Goal: Information Seeking & Learning: Check status

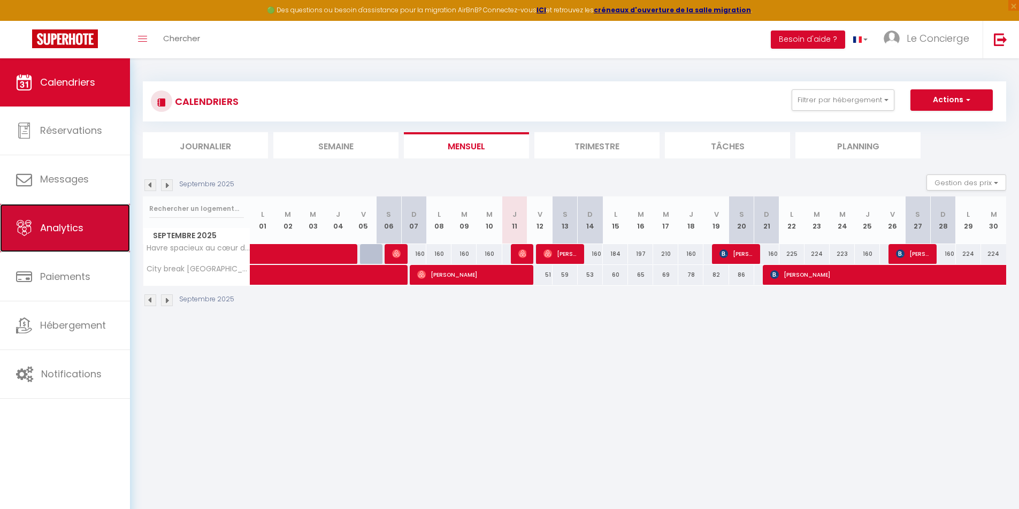
click at [58, 233] on span "Analytics" at bounding box center [61, 227] width 43 height 13
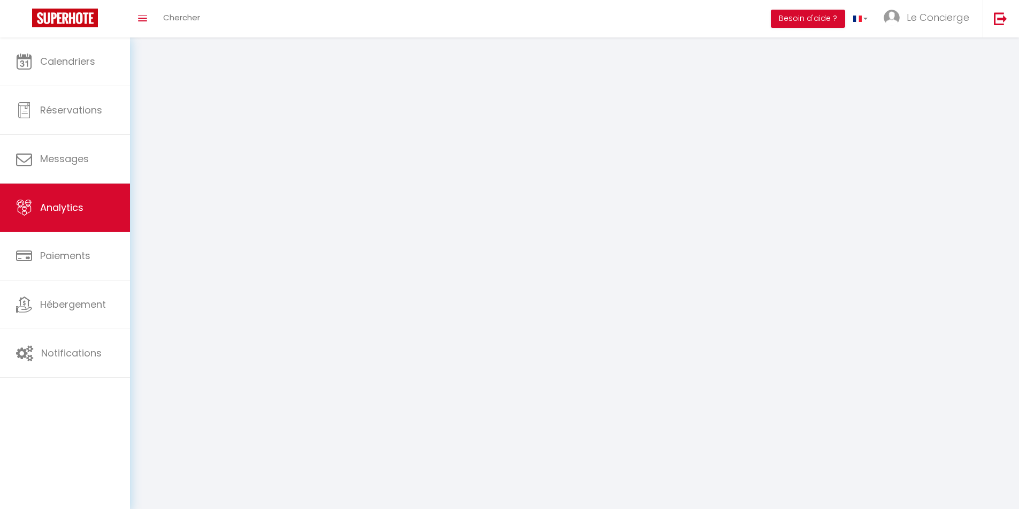
select select "2025"
select select "9"
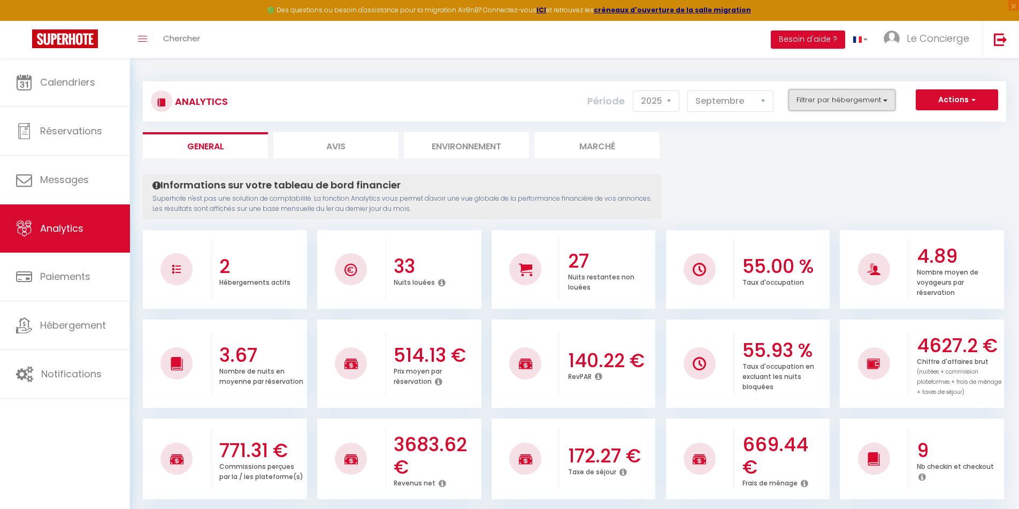
click at [814, 98] on button "Filtrer par hébergement" at bounding box center [842, 99] width 107 height 21
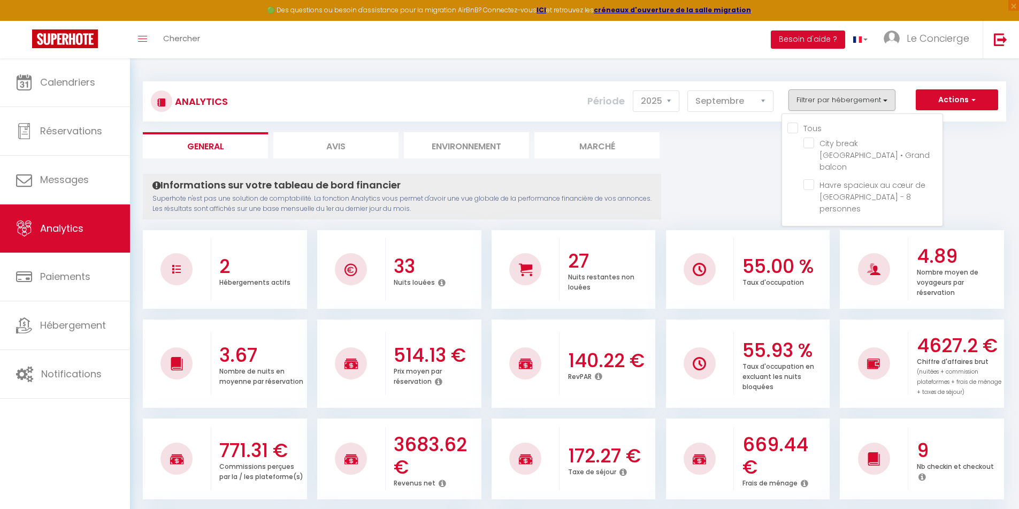
click at [793, 129] on input "Tous" at bounding box center [865, 127] width 155 height 11
checkbox input "true"
checkbox balcon "true"
checkbox personnes "true"
click at [708, 56] on div "Toggle menubar Chercher BUTTON Besoin d'aide ? Le Concierge Paramètres Équipe" at bounding box center [545, 39] width 934 height 37
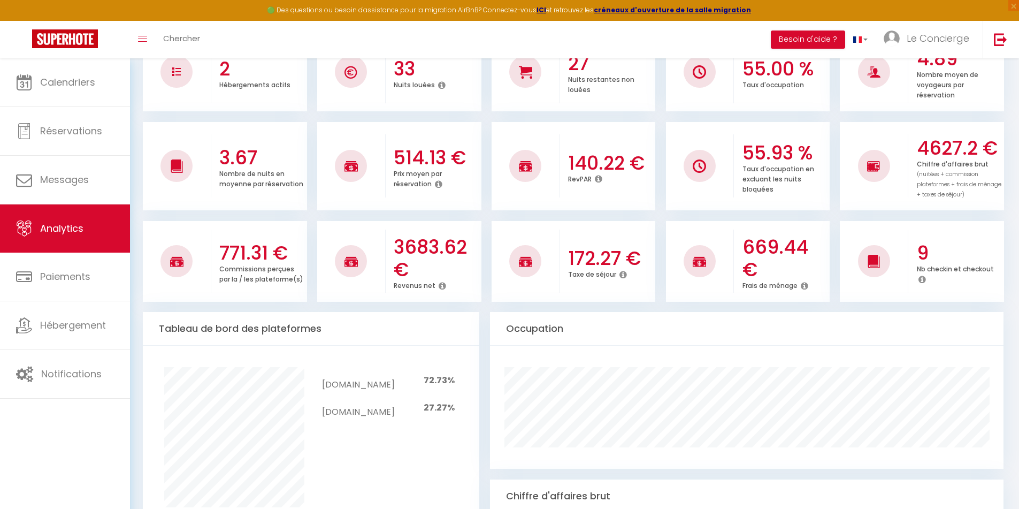
scroll to position [198, 0]
drag, startPoint x: 479, startPoint y: 241, endPoint x: 335, endPoint y: 261, distance: 145.2
click at [335, 261] on li "3683.62 € Revenus net" at bounding box center [399, 260] width 164 height 81
click at [456, 262] on h3 "3683.62 €" at bounding box center [436, 257] width 85 height 45
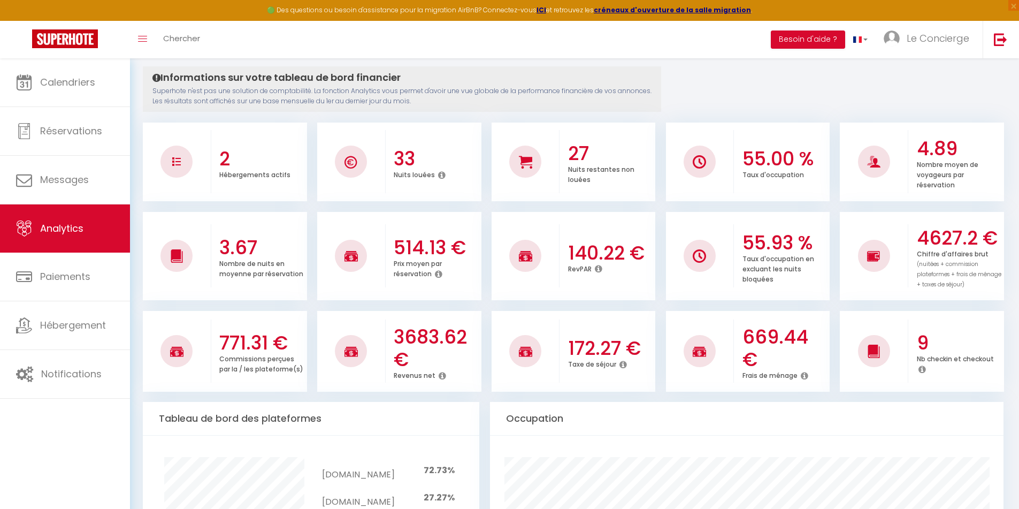
scroll to position [0, 0]
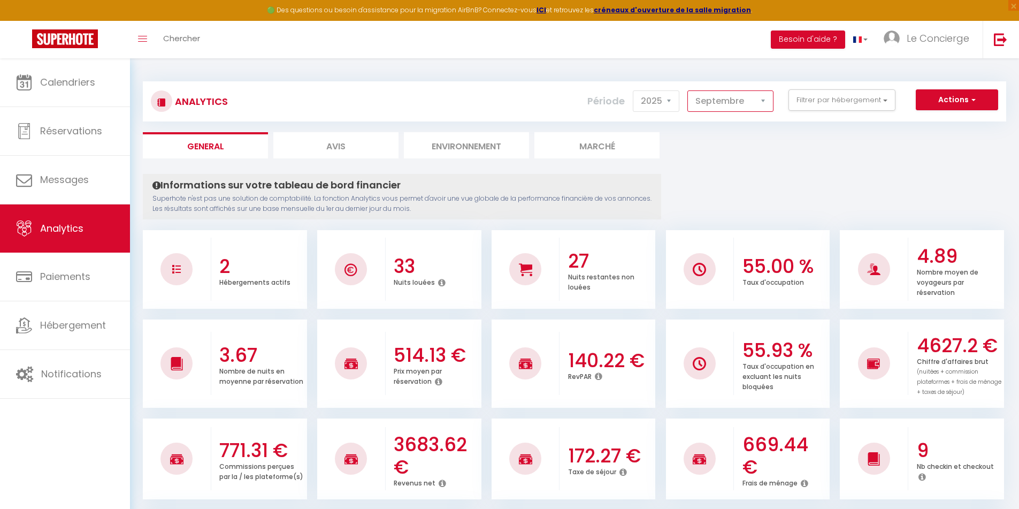
click at [715, 95] on select "[PERSON_NAME] Mars Avril Mai Juin Juillet Août Septembre Octobre Novembre Décem…" at bounding box center [730, 100] width 86 height 21
click at [688, 90] on select "[PERSON_NAME] Mars Avril Mai Juin Juillet Août Septembre Octobre Novembre Décem…" at bounding box center [730, 100] width 86 height 21
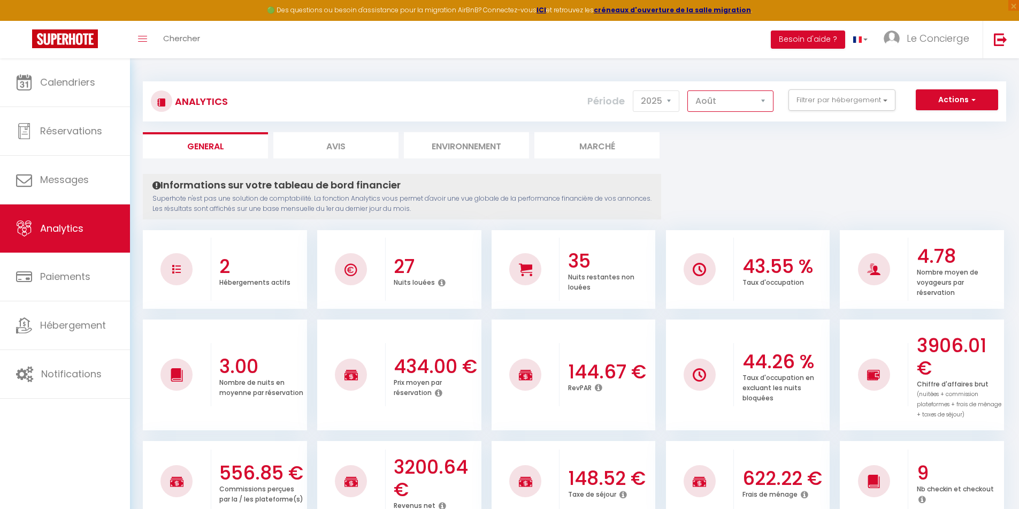
click at [723, 100] on select "[PERSON_NAME] Mars Avril Mai Juin Juillet Août Septembre Octobre Novembre Décem…" at bounding box center [730, 100] width 86 height 21
select select "9"
click at [688, 90] on select "[PERSON_NAME] Mars Avril Mai Juin Juillet Août Septembre Octobre Novembre Décem…" at bounding box center [730, 100] width 86 height 21
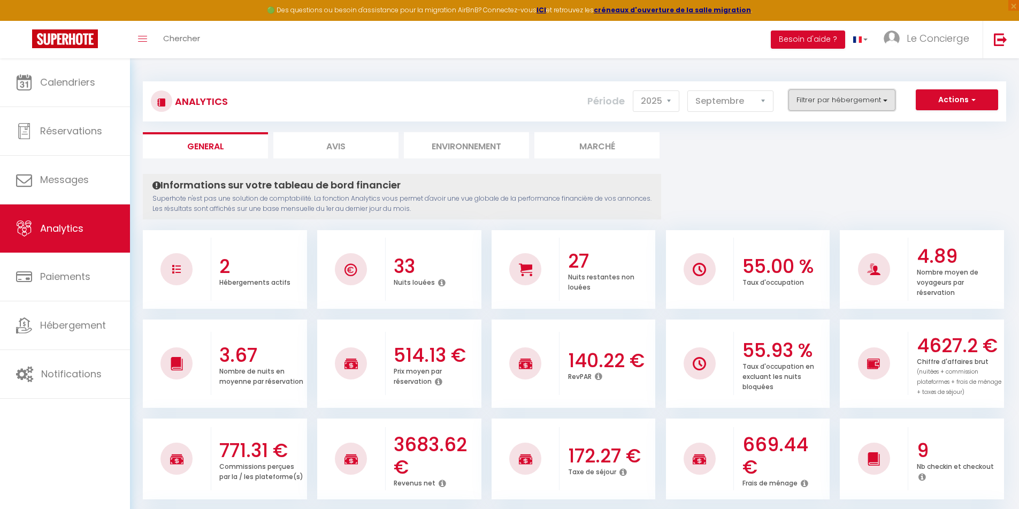
click at [816, 94] on button "Filtrer par hébergement" at bounding box center [842, 99] width 107 height 21
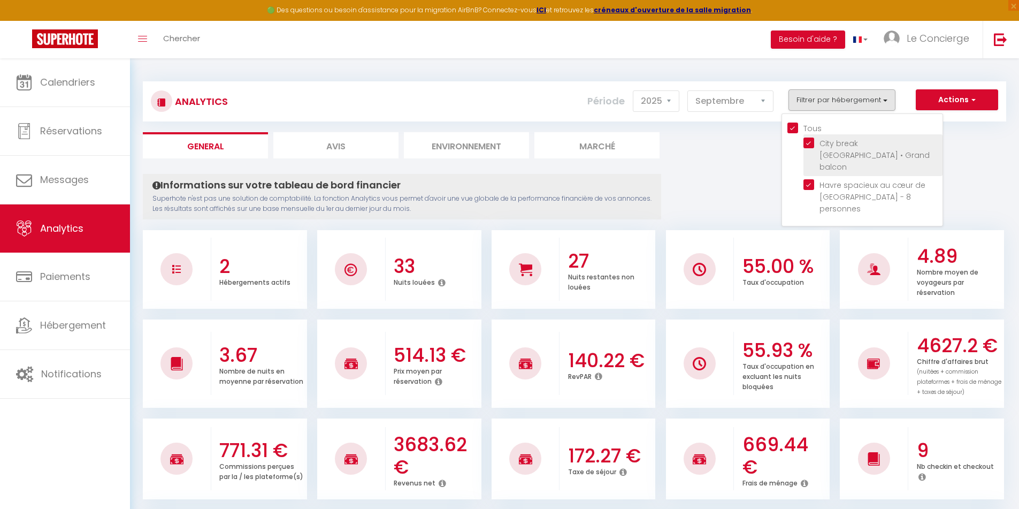
click at [814, 142] on balcon "checkbox" at bounding box center [873, 142] width 139 height 11
checkbox balcon "false"
checkbox input "false"
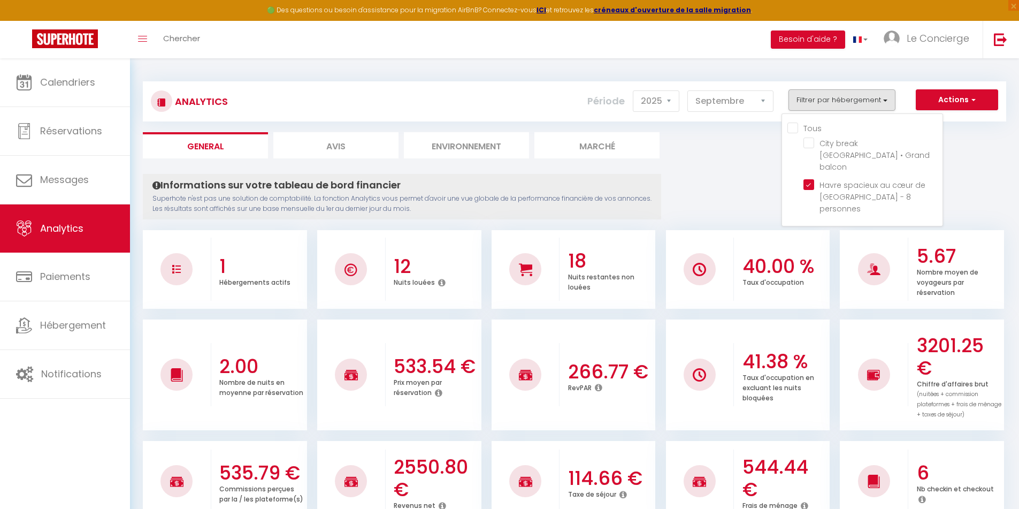
click at [800, 173] on ul "Tous City break [GEOGRAPHIC_DATA] • Grand balcon Havre spacieux au cœur de [GEO…" at bounding box center [865, 170] width 155 height 96
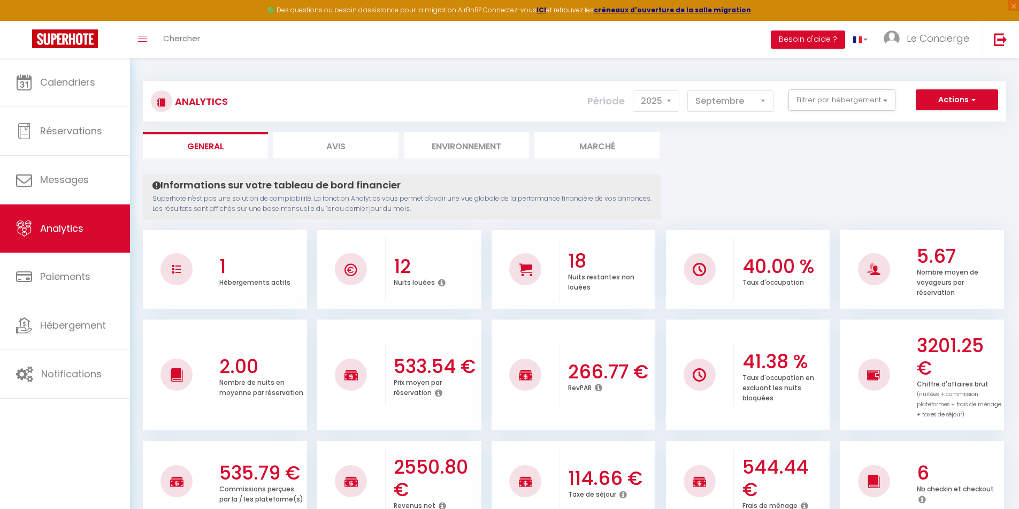
click at [794, 79] on div "Analytics Actions Génération SuperConciergerie Génération SuperAnalyzer Générat…" at bounding box center [574, 96] width 863 height 50
click at [804, 96] on button "Filtrer par hébergement" at bounding box center [842, 99] width 107 height 21
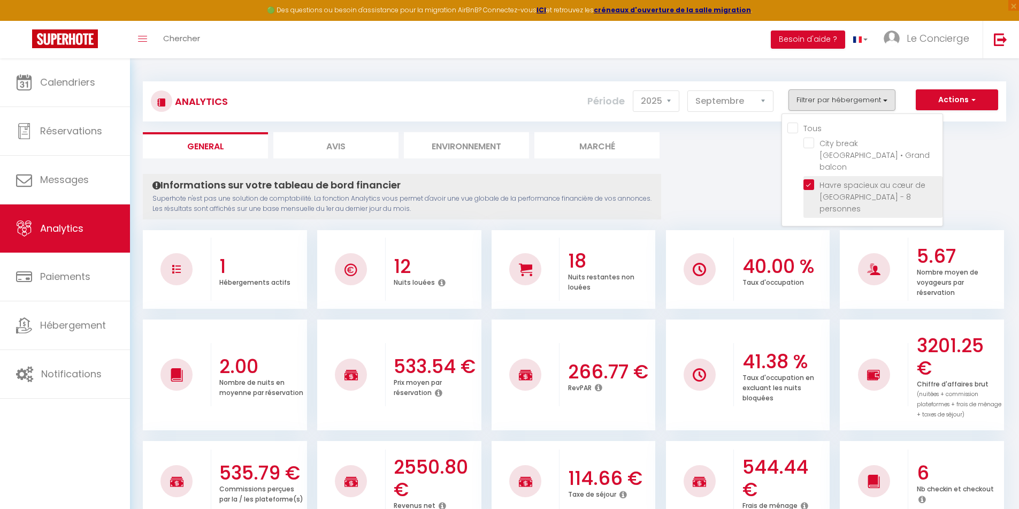
click at [812, 179] on personnes "checkbox" at bounding box center [873, 184] width 139 height 11
checkbox personnes "false"
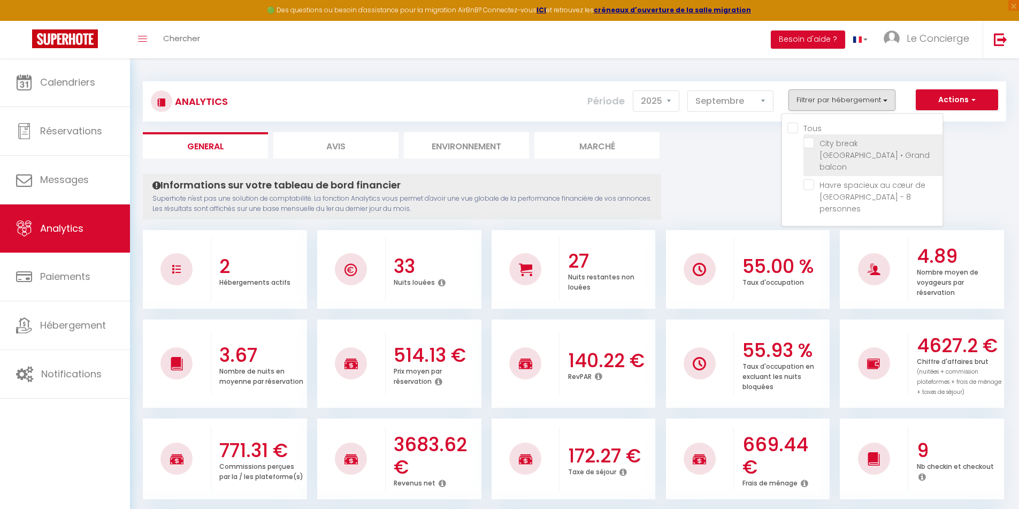
click at [816, 137] on li "City break [GEOGRAPHIC_DATA] • Grand balcon" at bounding box center [873, 155] width 139 height 42
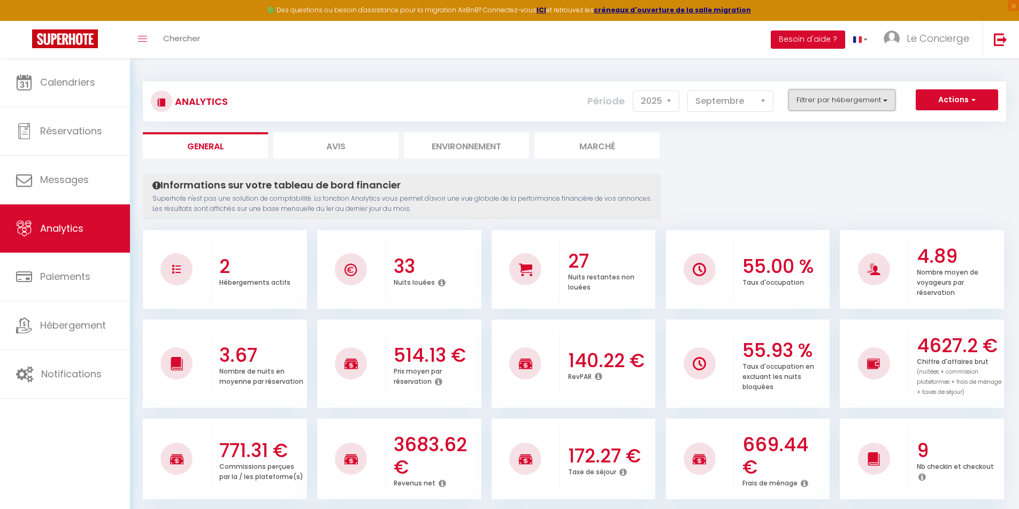
click at [813, 91] on button "Filtrer par hébergement" at bounding box center [842, 99] width 107 height 21
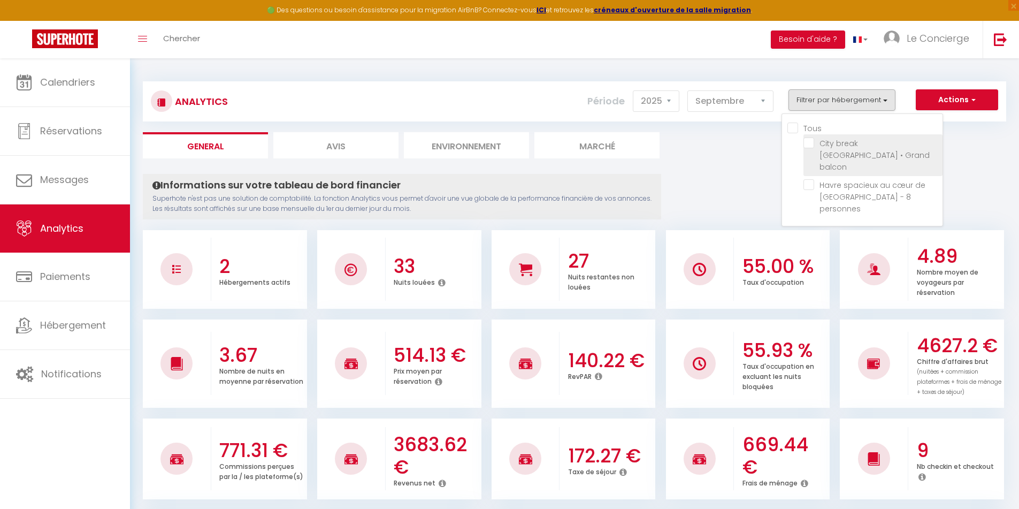
click at [812, 139] on balcon "checkbox" at bounding box center [873, 142] width 139 height 11
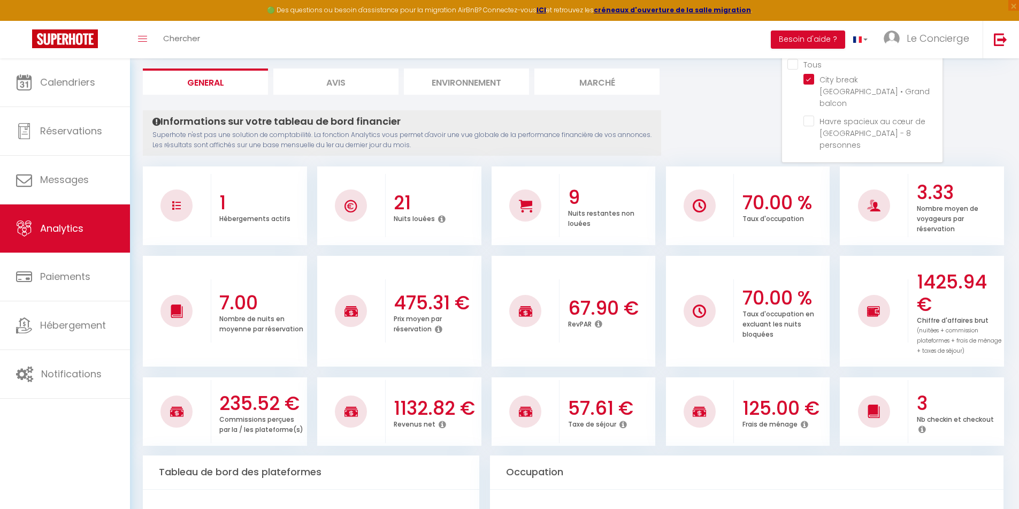
scroll to position [63, 0]
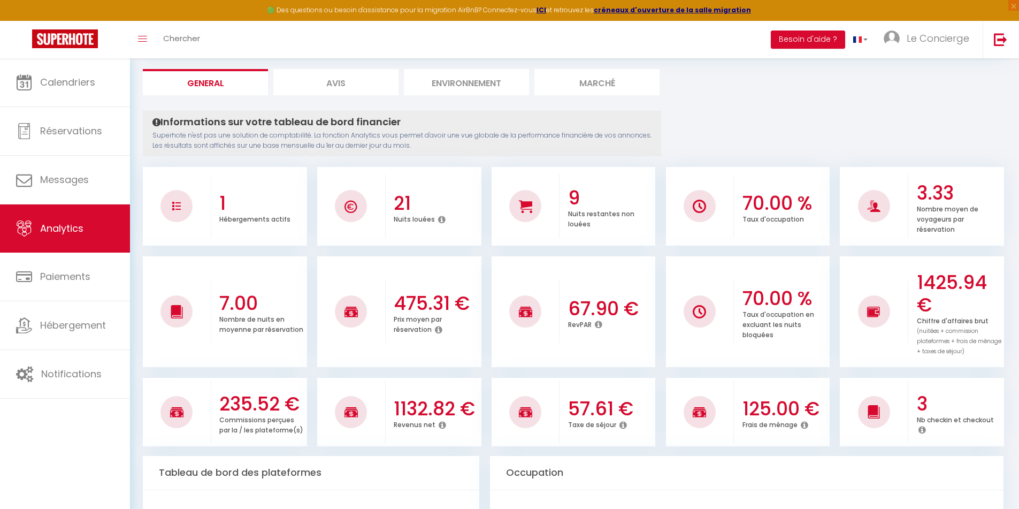
scroll to position [0, 0]
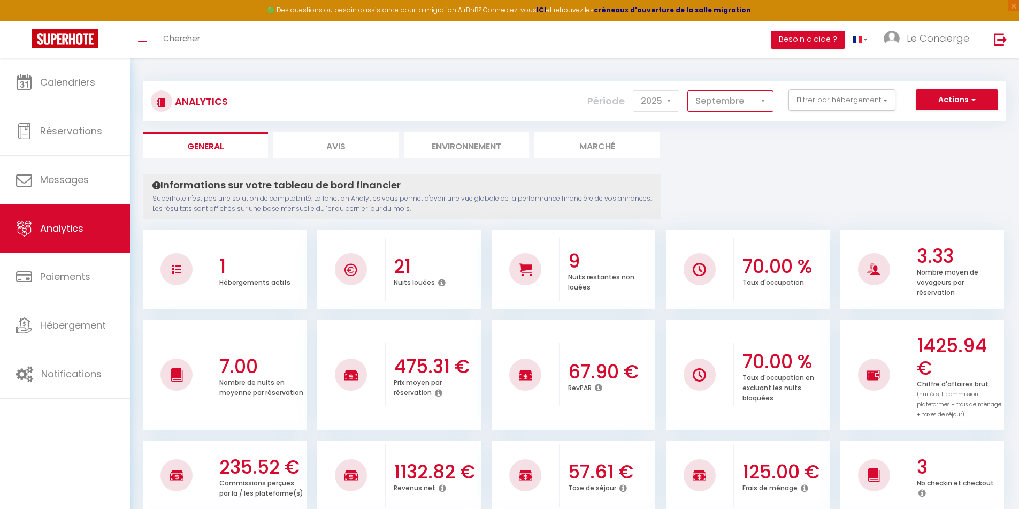
click at [713, 109] on select "[PERSON_NAME] Mars Avril Mai Juin Juillet Août Septembre Octobre Novembre Décem…" at bounding box center [730, 100] width 86 height 21
click at [830, 96] on button "Filtrer par hébergement" at bounding box center [842, 99] width 107 height 21
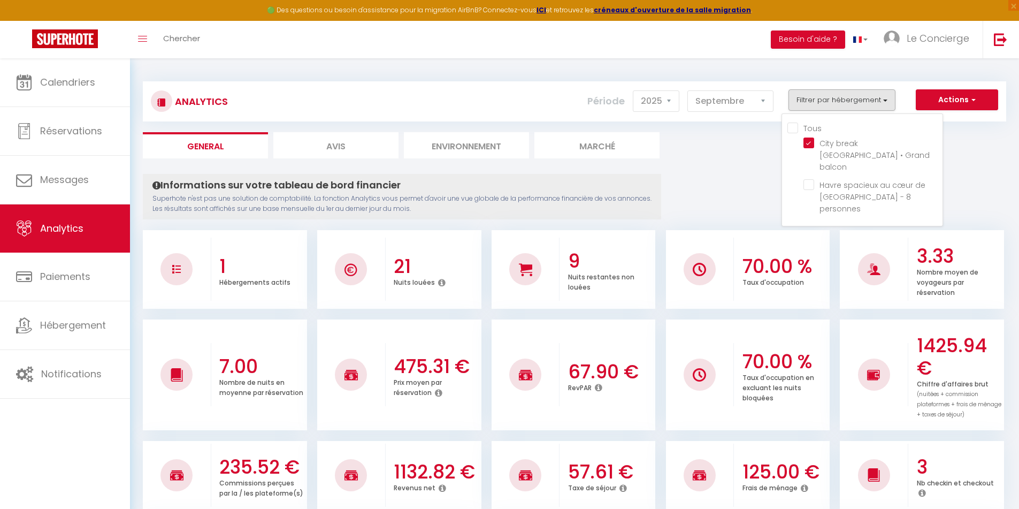
click at [804, 148] on ul "Tous City break [GEOGRAPHIC_DATA] • Grand balcon Havre spacieux au cœur de [GEO…" at bounding box center [865, 170] width 155 height 96
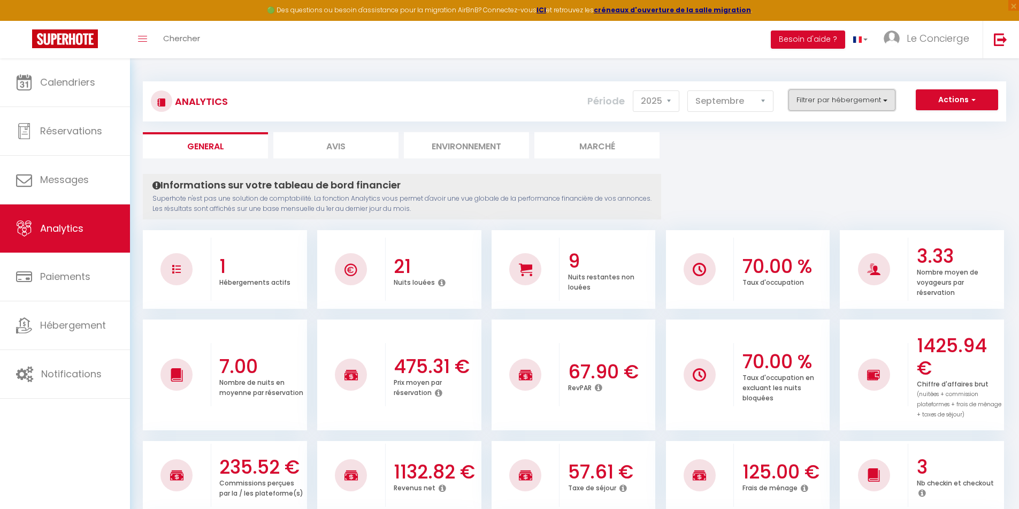
click at [811, 93] on button "Filtrer par hébergement" at bounding box center [842, 99] width 107 height 21
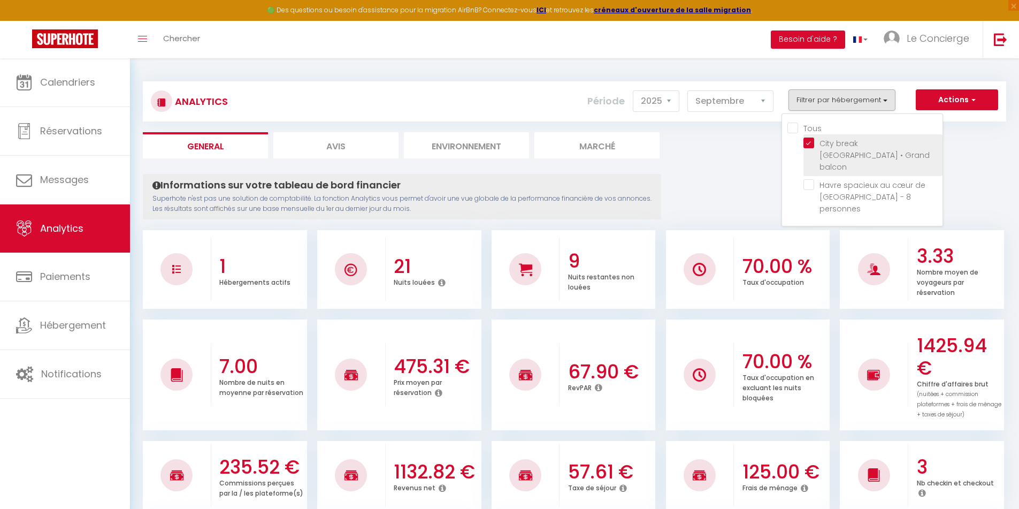
click at [814, 139] on balcon "checkbox" at bounding box center [873, 142] width 139 height 11
checkbox balcon "false"
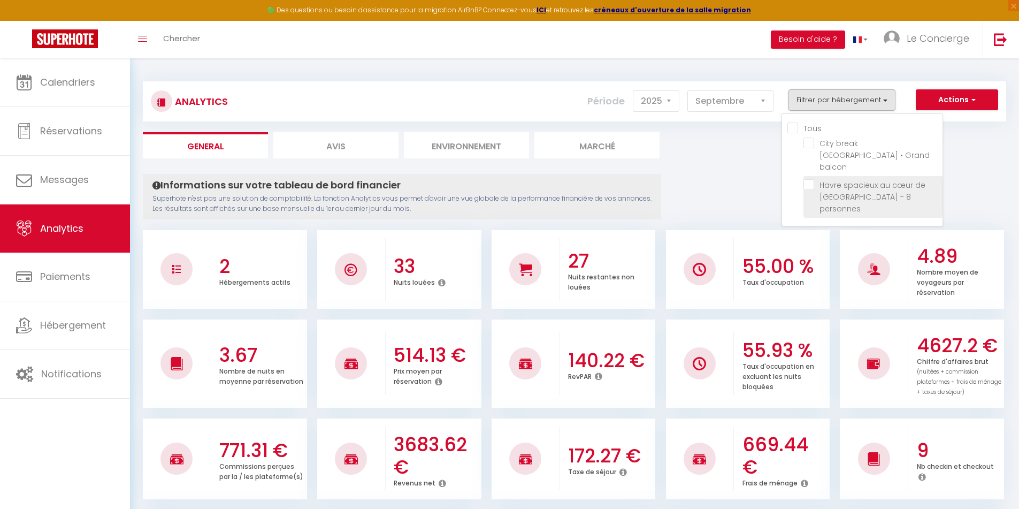
click at [806, 179] on personnes "checkbox" at bounding box center [873, 184] width 139 height 11
checkbox personnes "true"
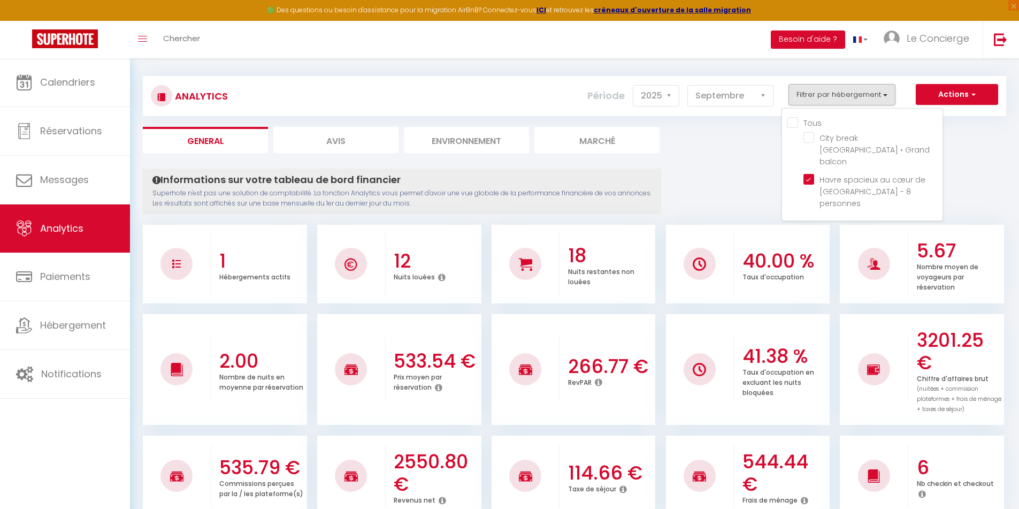
scroll to position [5, 0]
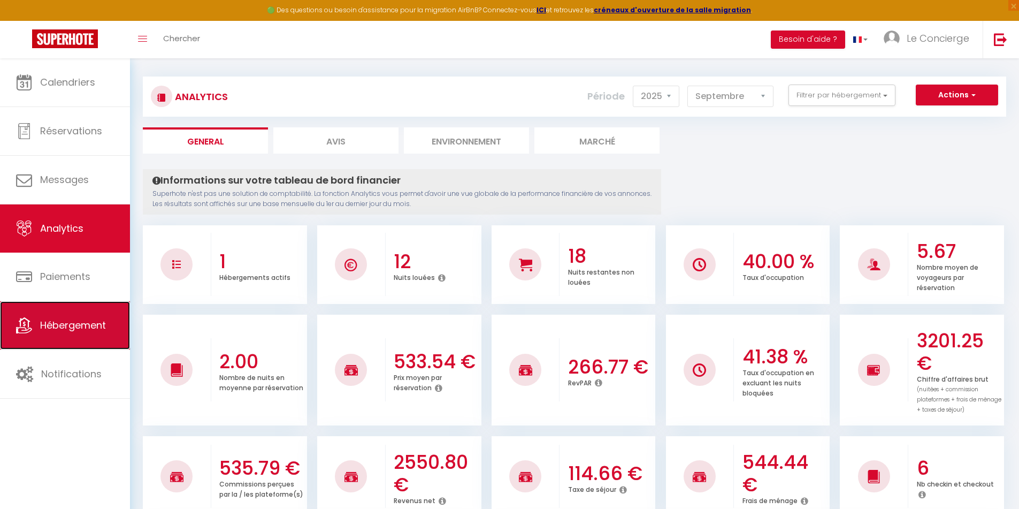
click at [38, 317] on link "Hébergement" at bounding box center [65, 325] width 130 height 48
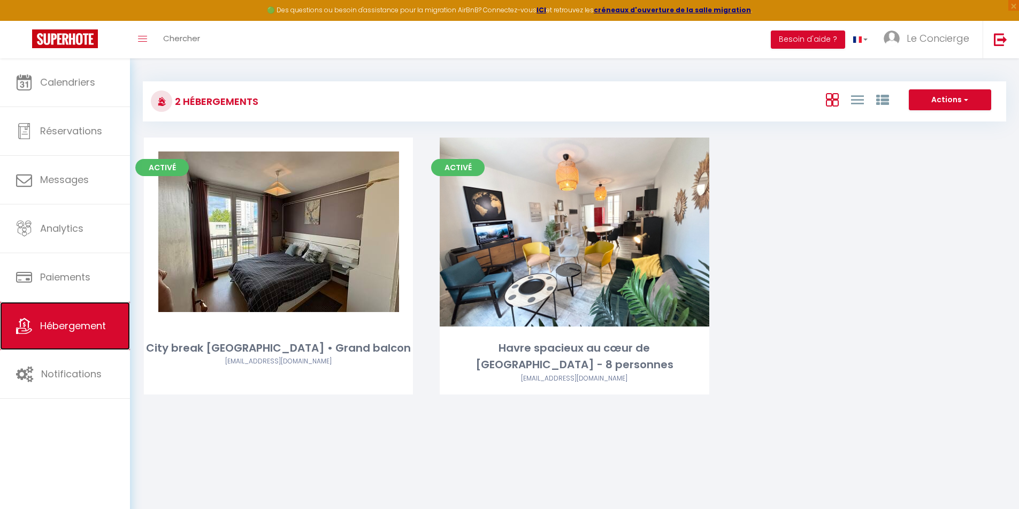
click at [39, 317] on link "Hébergement" at bounding box center [65, 326] width 130 height 48
click at [508, 47] on div "Toggle menubar Chercher BUTTON Besoin d'aide ? Le Concierge Paramètres Équipe" at bounding box center [545, 39] width 934 height 37
